Goal: Task Accomplishment & Management: Manage account settings

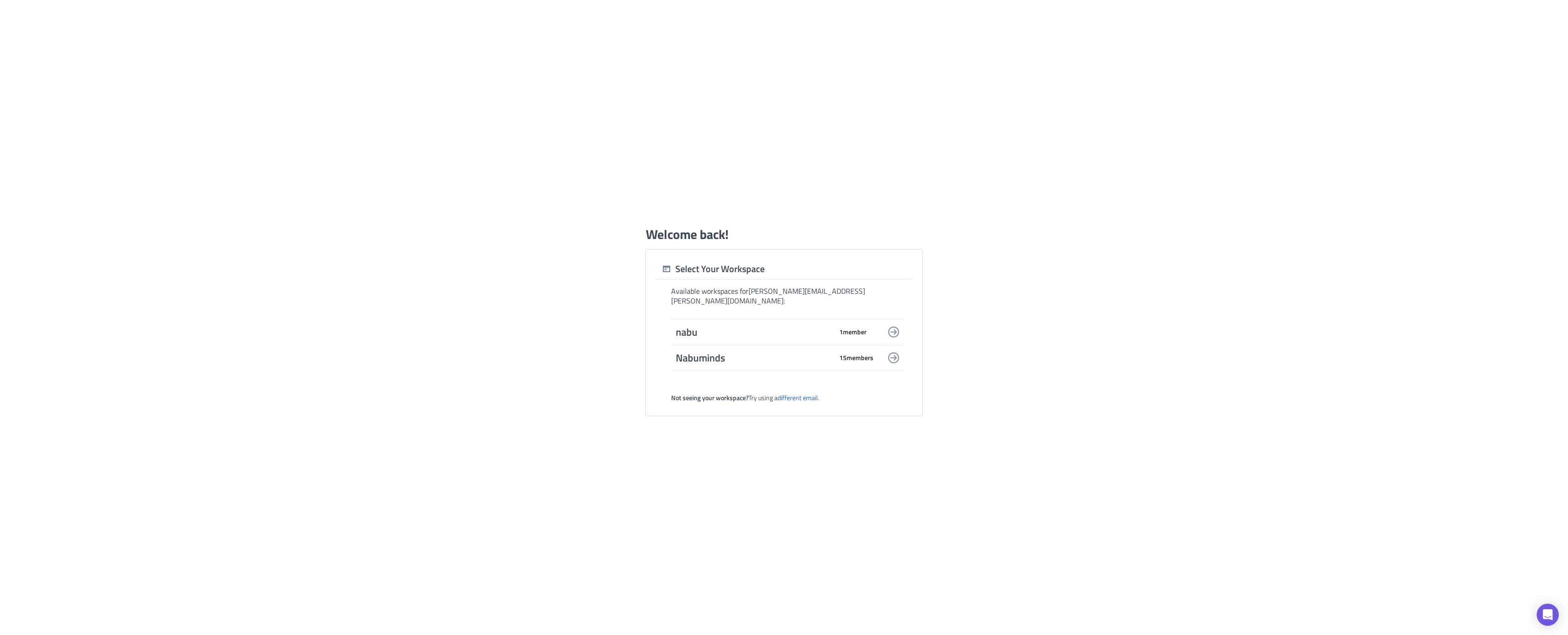
click at [845, 353] on span "15 member s" at bounding box center [856, 358] width 34 height 9
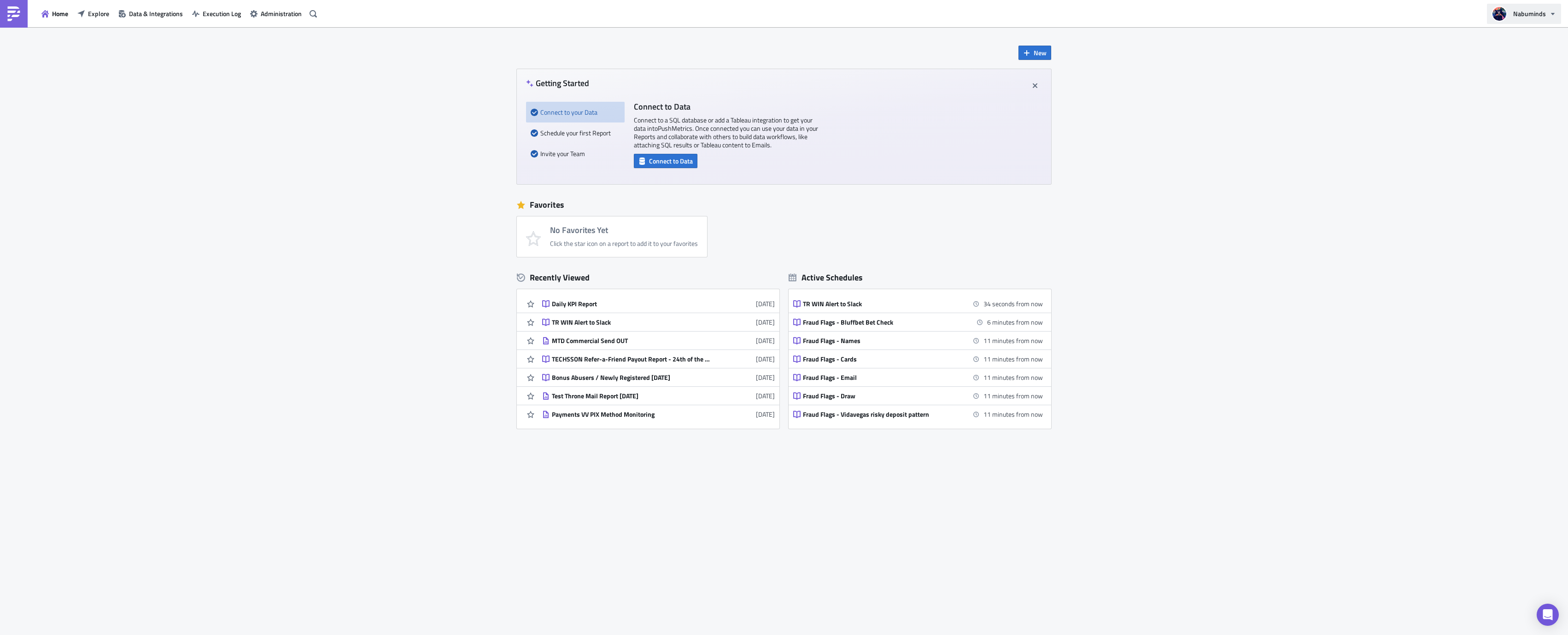
click at [1522, 9] on span "Nabuminds" at bounding box center [1530, 13] width 33 height 10
click at [1171, 92] on div "New Getting Started Connect to your Data Schedule your first Report Invite your…" at bounding box center [784, 331] width 1568 height 608
click at [282, 12] on span "Administration" at bounding box center [281, 13] width 41 height 10
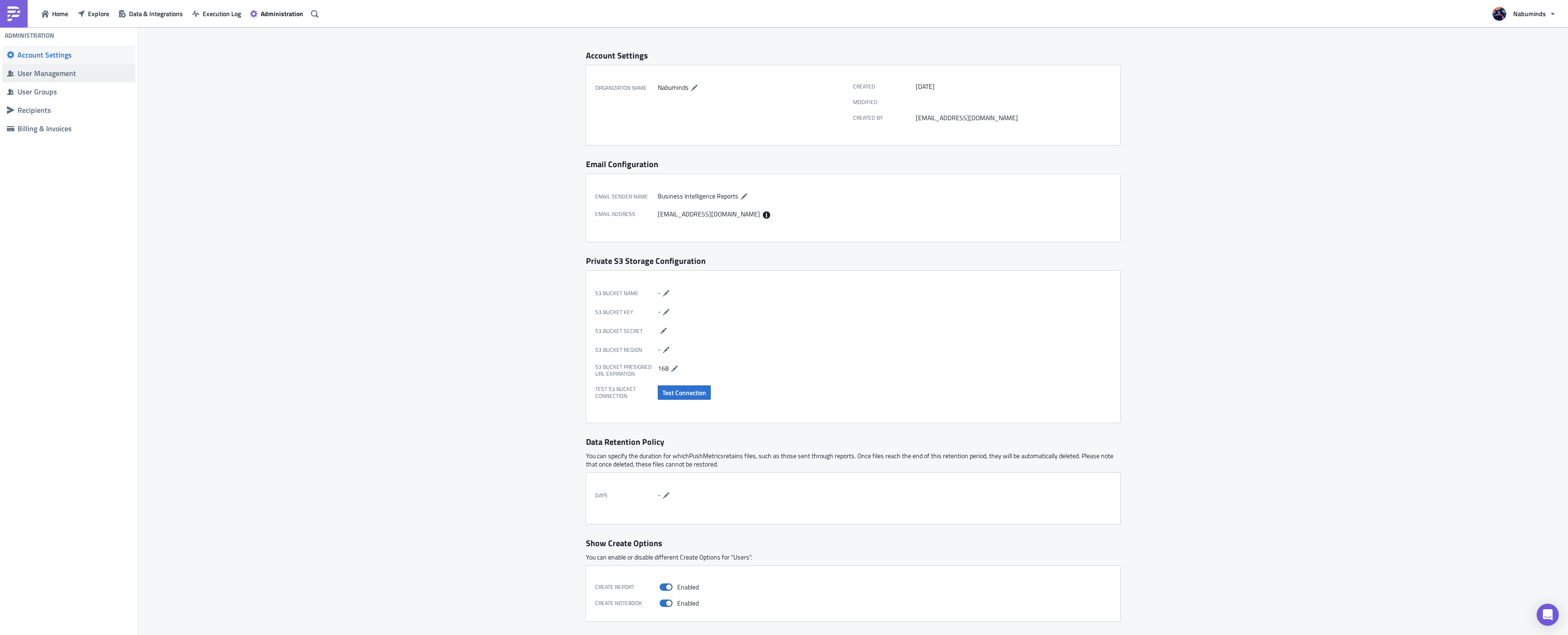
click at [27, 77] on div "User Management" at bounding box center [74, 73] width 113 height 9
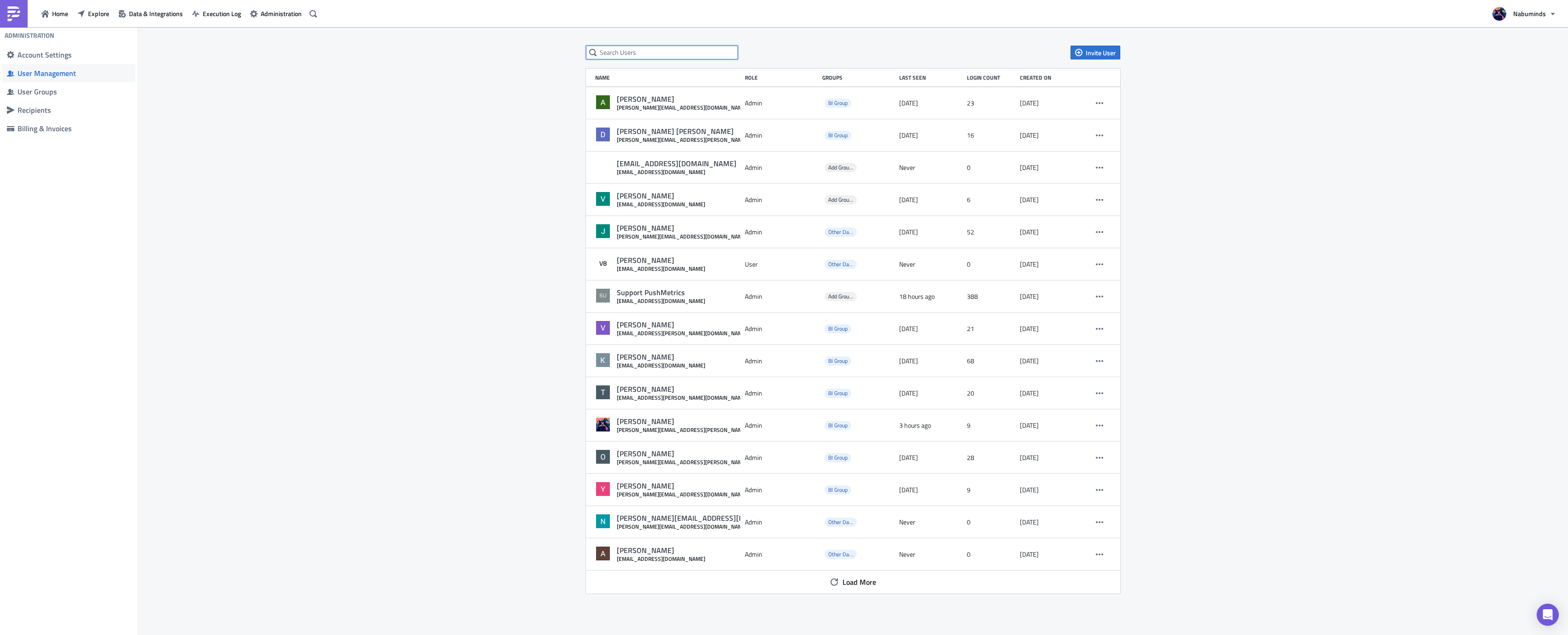
click at [665, 47] on input "text" at bounding box center [662, 52] width 152 height 14
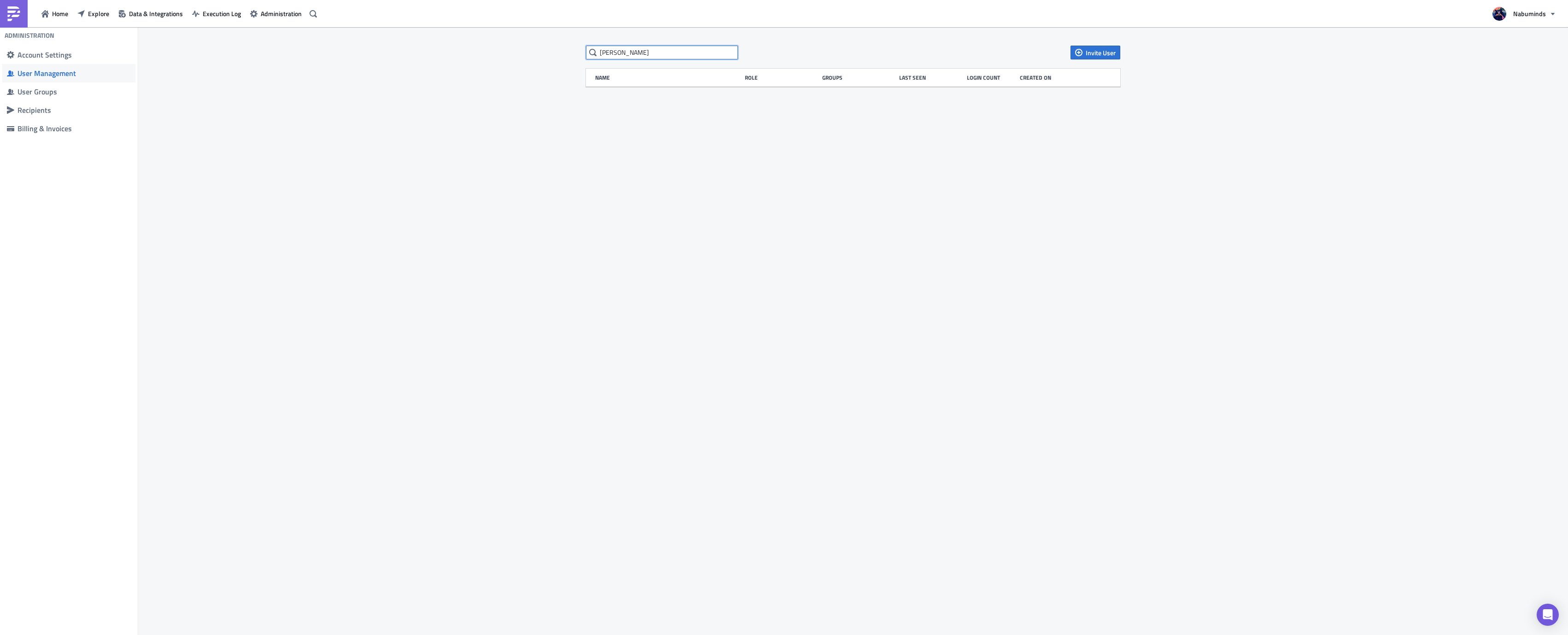
drag, startPoint x: 653, startPoint y: 50, endPoint x: 496, endPoint y: 26, distance: 158.8
click at [496, 26] on div "Home Explore Data & Integrations Execution Log Administration Nabuminds Adminis…" at bounding box center [784, 318] width 1568 height 636
click at [653, 47] on input "ayman" at bounding box center [662, 52] width 152 height 14
paste input ".gundru@nabu.ee"
type input "ayman.gundru@nabu.ee"
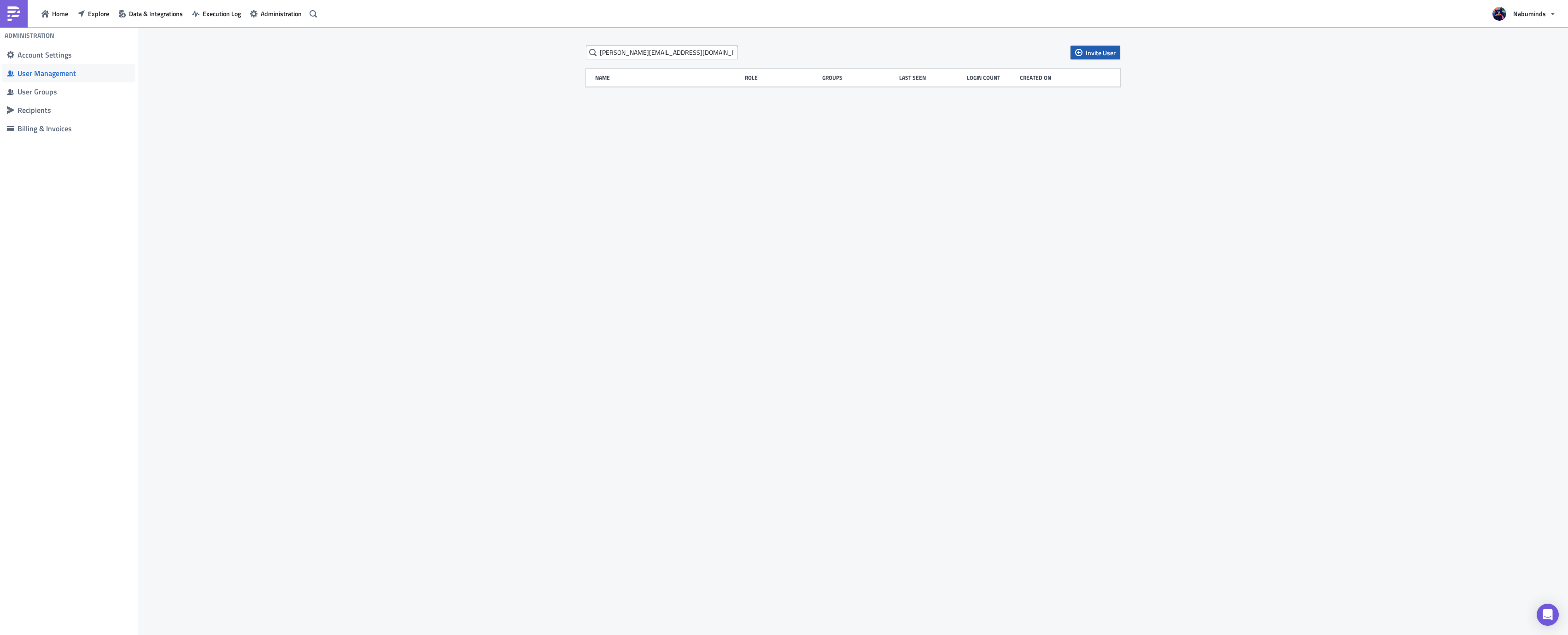
click at [1094, 52] on span "Invite User" at bounding box center [1101, 53] width 30 height 10
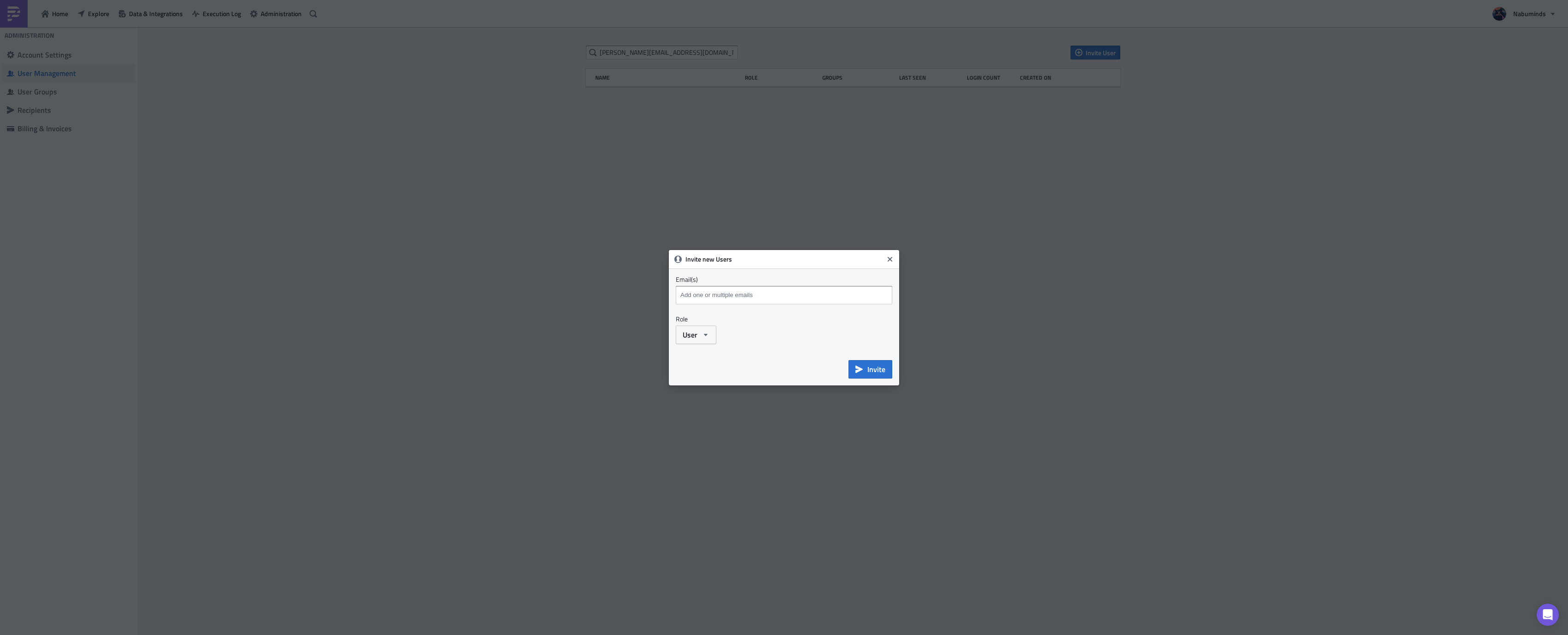
click at [755, 299] on input at bounding box center [785, 295] width 214 height 14
paste input "ayman.gundru@nabu.ee"
type input "ayman.gundru@nabu.ee"
click at [702, 334] on icon "button" at bounding box center [705, 335] width 7 height 7
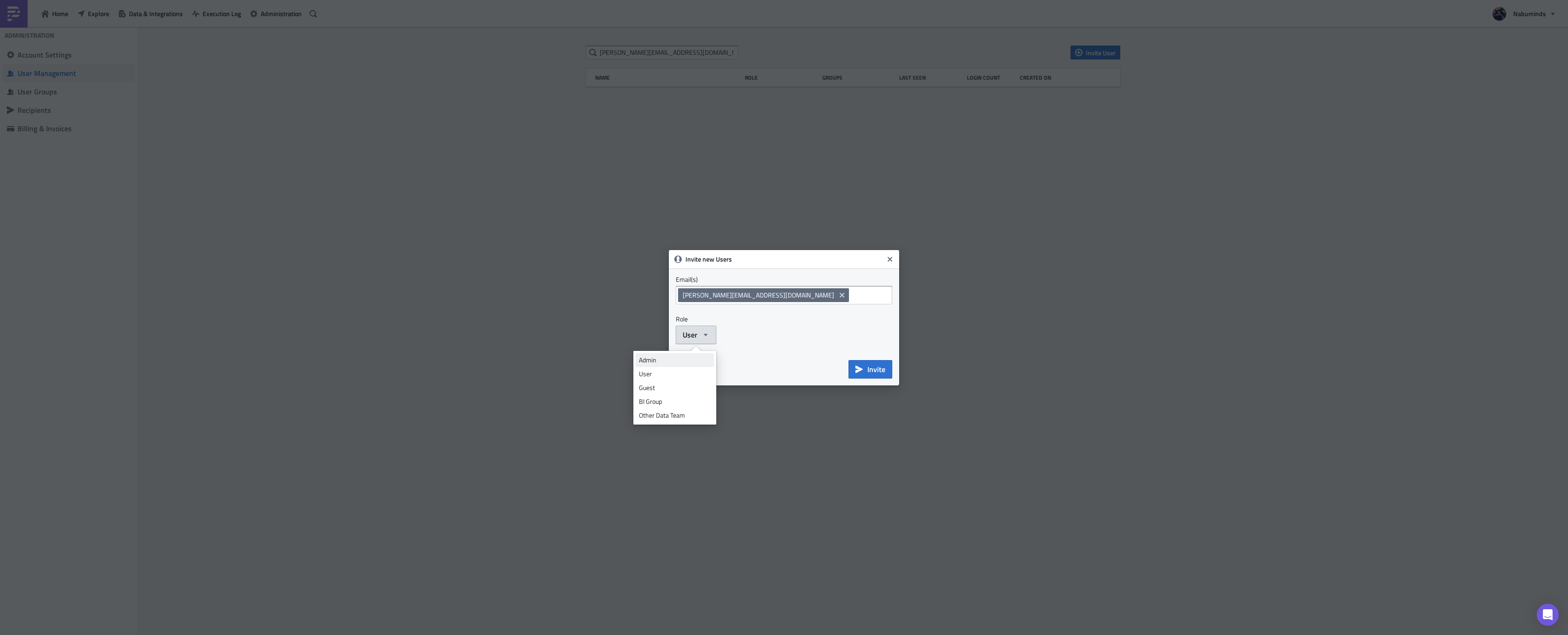
click at [667, 366] on link "Admin" at bounding box center [674, 359] width 79 height 14
click at [795, 342] on div "Admin Admin User Guest BI Group Other Data Team" at bounding box center [784, 335] width 217 height 18
click at [867, 375] on button "Invite" at bounding box center [870, 369] width 44 height 18
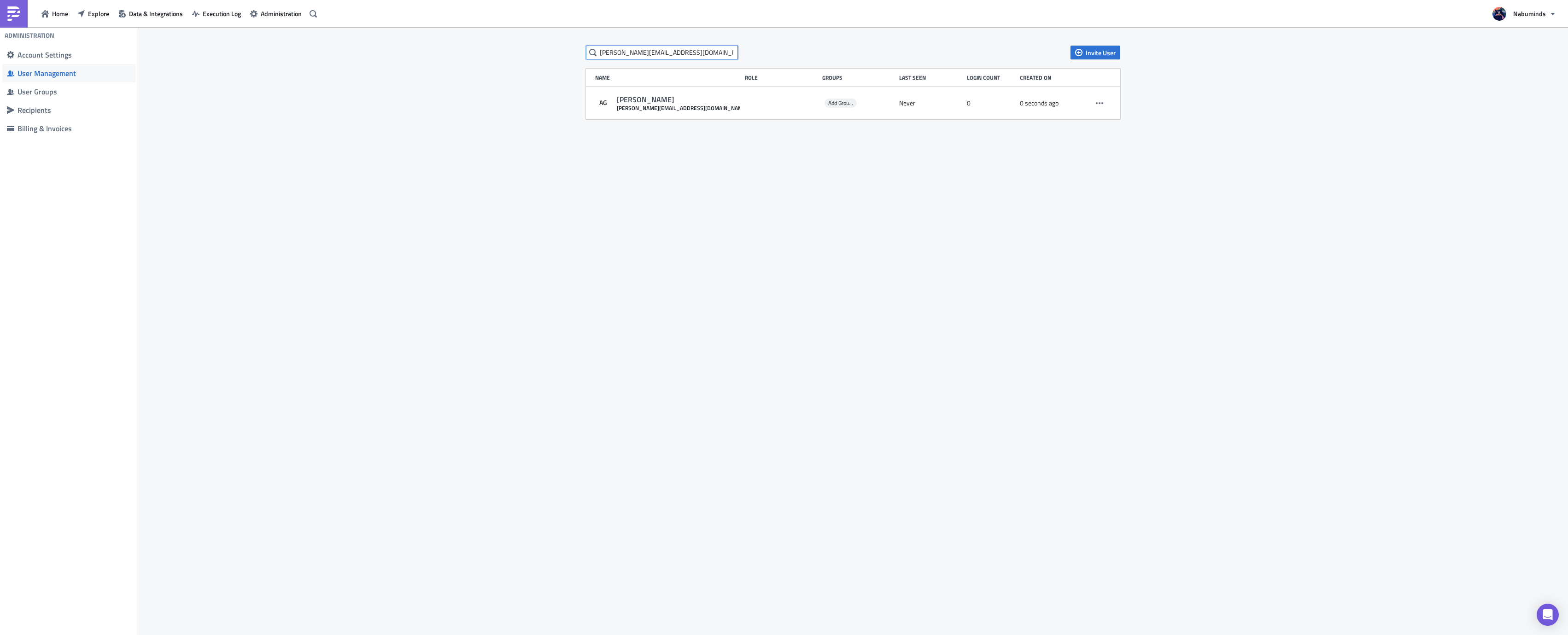
drag, startPoint x: 592, startPoint y: 30, endPoint x: 537, endPoint y: 24, distance: 55.3
click at [550, 25] on div "Home Explore Data & Integrations Execution Log Administration Nabuminds Adminis…" at bounding box center [784, 318] width 1568 height 636
click at [1060, 182] on div "Invite User Name Role Groups Last Seen Login Count Created on AG Ayman Gundru a…" at bounding box center [853, 331] width 1430 height 609
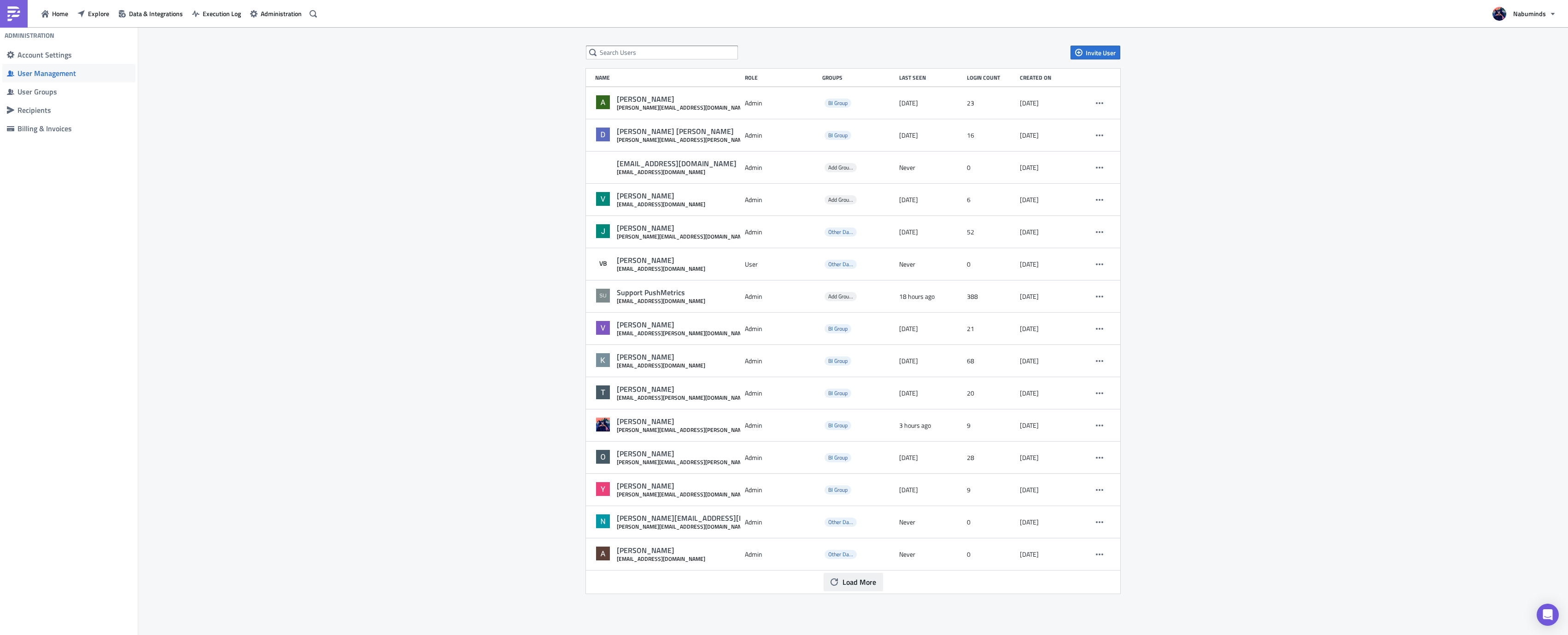
click at [853, 589] on button "Load More" at bounding box center [853, 581] width 60 height 18
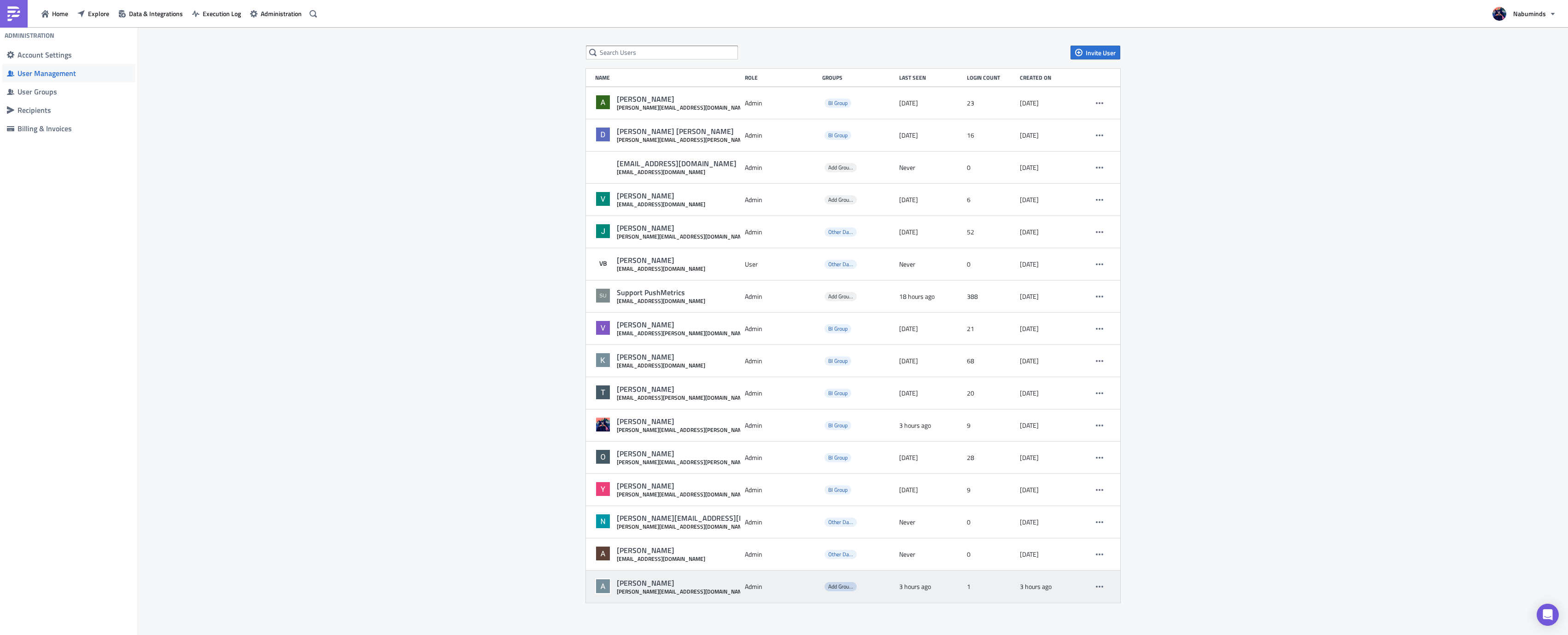
click at [845, 586] on span "Add Groups" at bounding box center [841, 586] width 26 height 9
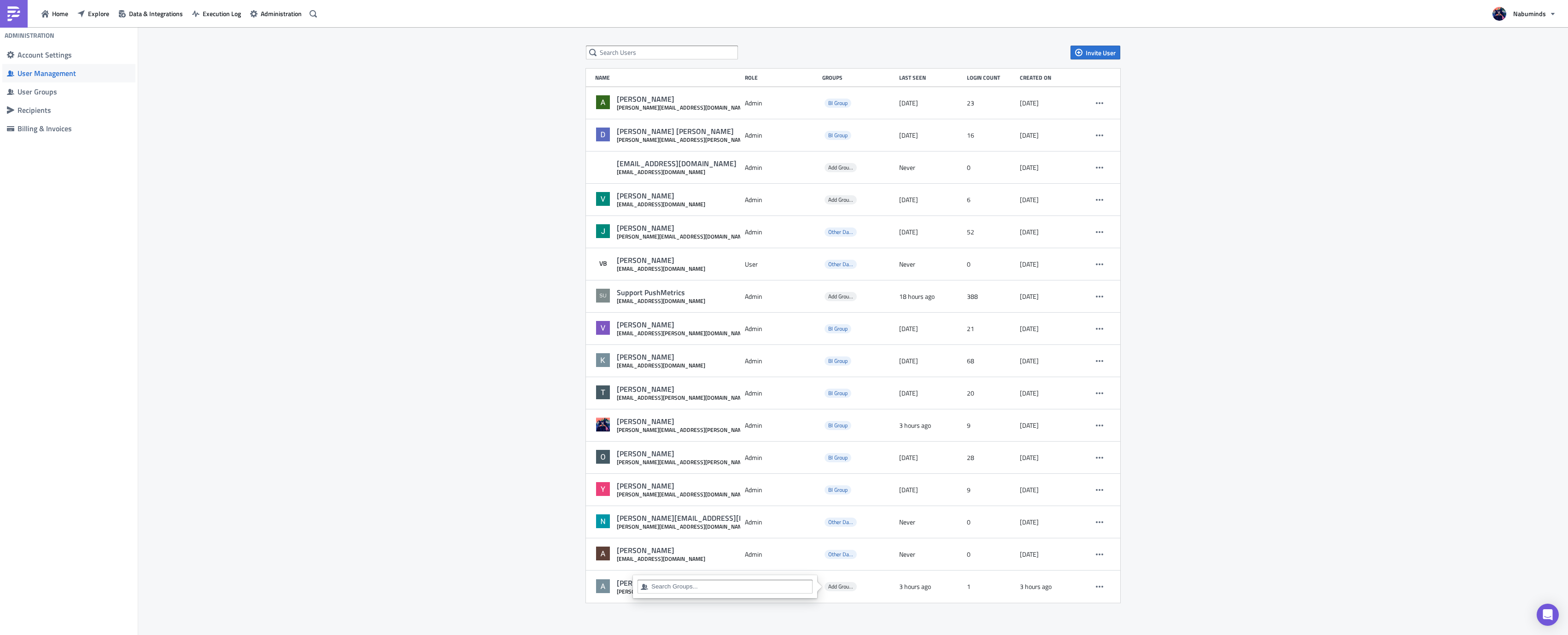
click at [722, 592] on div at bounding box center [730, 588] width 158 height 12
click at [681, 603] on div "BI Group" at bounding box center [724, 602] width 164 height 9
click at [516, 560] on div "Invite User Name Role Groups Last Seen Login Count Created on Aaron Lee Amarga …" at bounding box center [853, 331] width 1430 height 609
click at [1286, 176] on div "Invite User Name Role Groups Last Seen Login Count Created on Aaron Lee Amarga …" at bounding box center [853, 331] width 1430 height 609
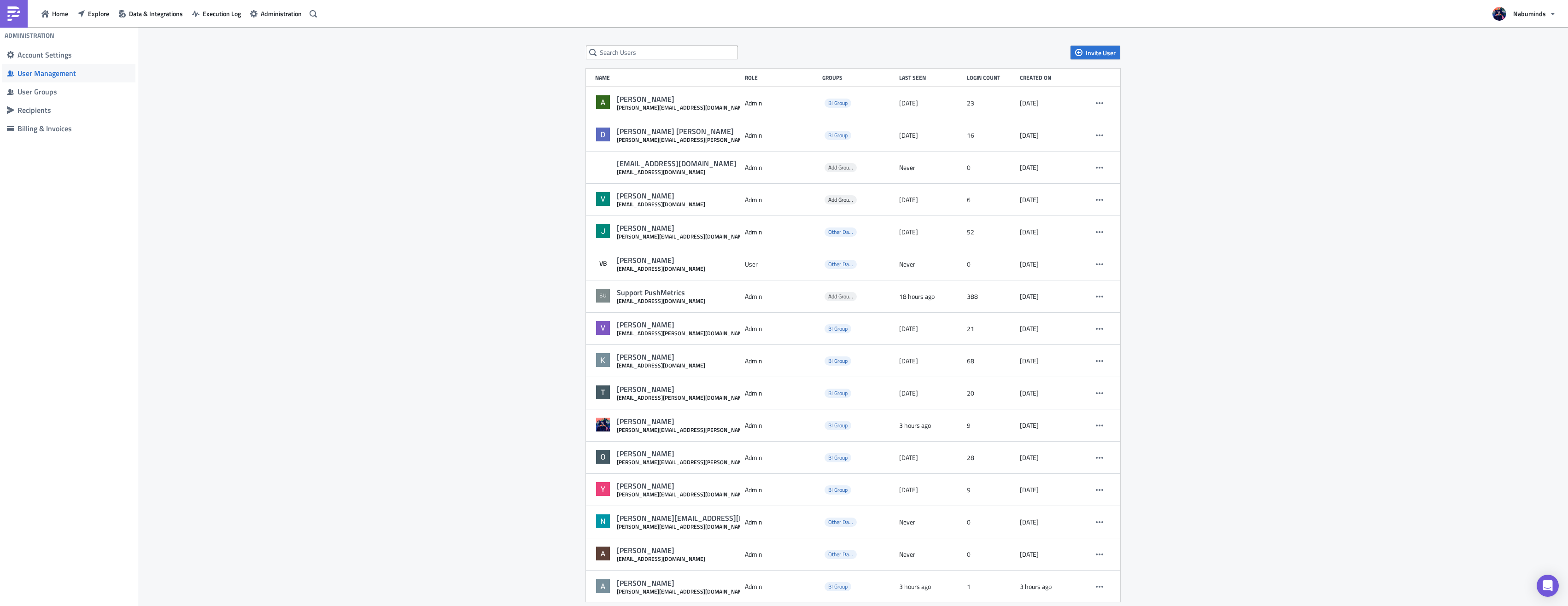
click at [275, 179] on div "Invite User Name Role Groups Last Seen Login Count Created on Aaron Lee Amarga …" at bounding box center [853, 324] width 1430 height 593
